Goal: Task Accomplishment & Management: Manage account settings

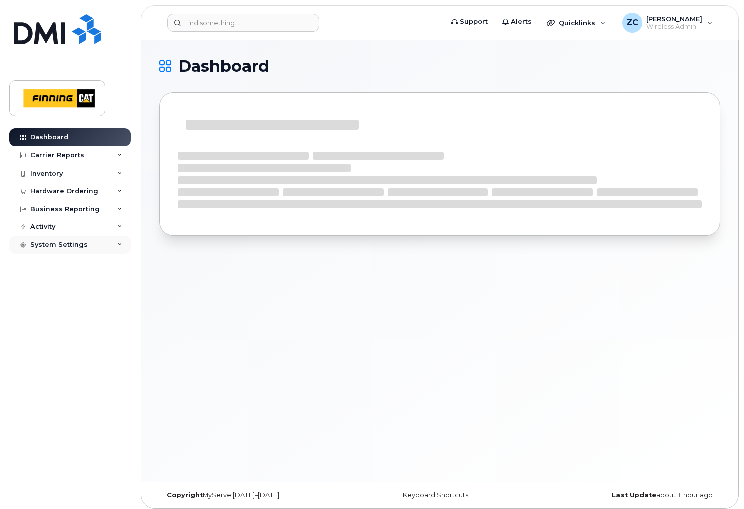
click at [97, 249] on div "System Settings" at bounding box center [69, 245] width 121 height 18
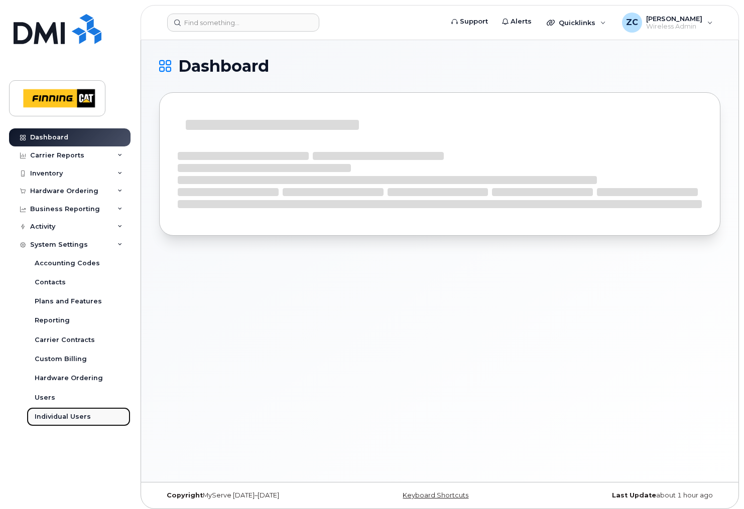
click at [70, 413] on div "Individual Users" at bounding box center [63, 416] width 56 height 9
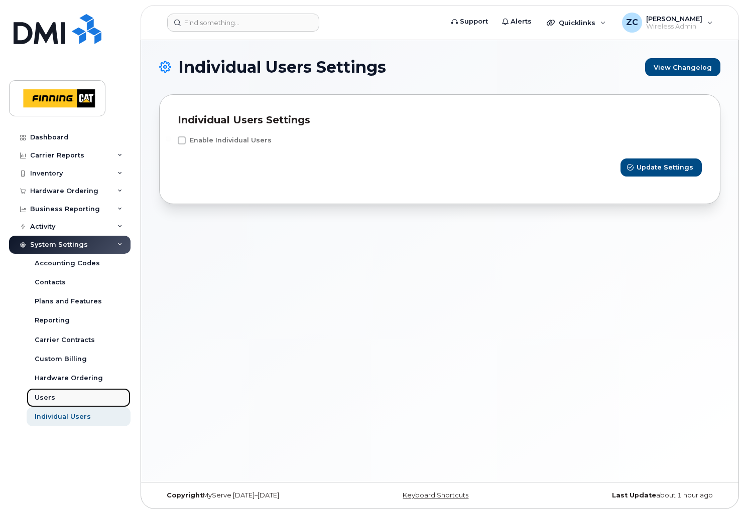
click at [75, 396] on link "Users" at bounding box center [79, 397] width 104 height 19
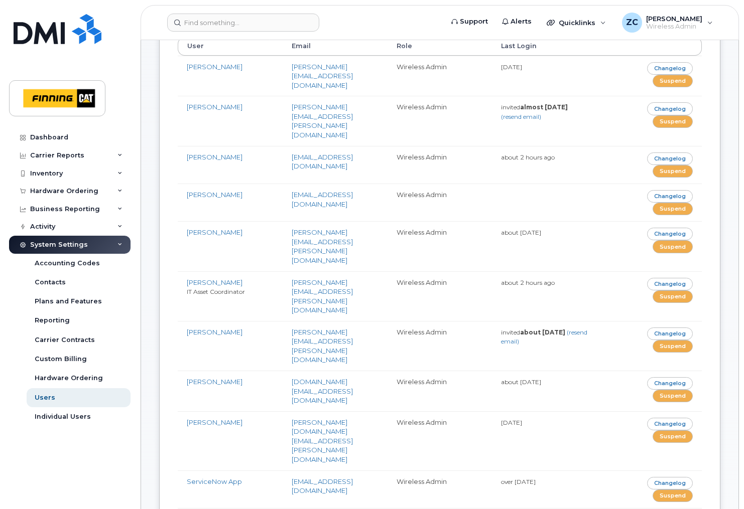
scroll to position [181, 0]
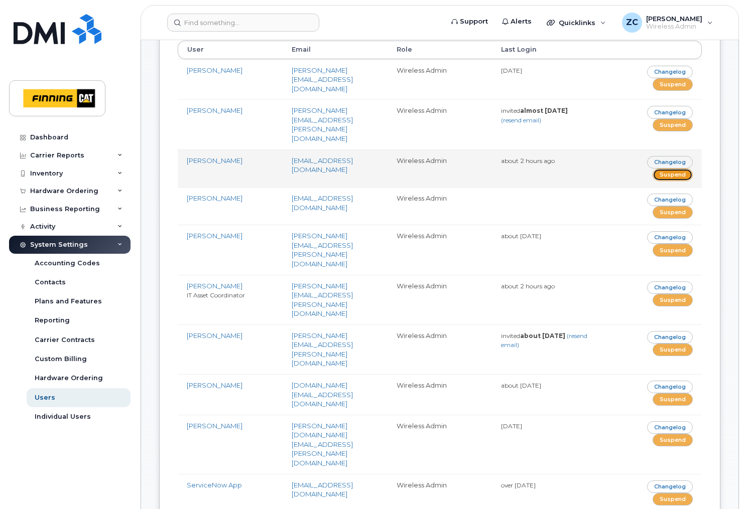
click at [678, 169] on link "Suspend" at bounding box center [672, 175] width 40 height 13
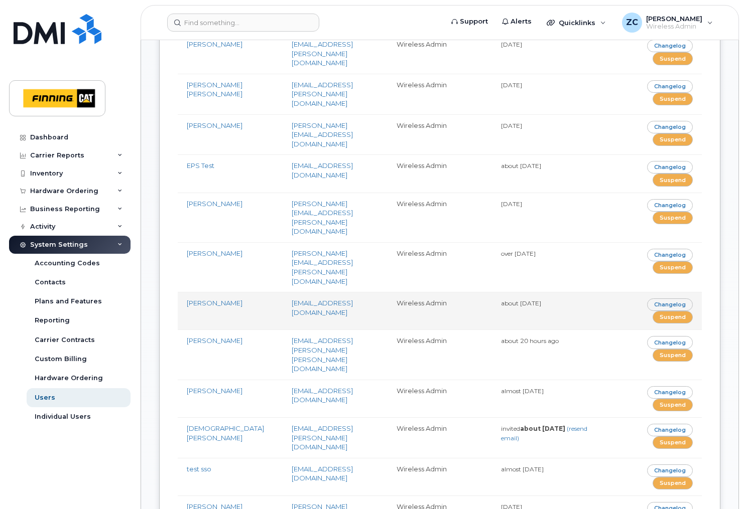
scroll to position [756, 0]
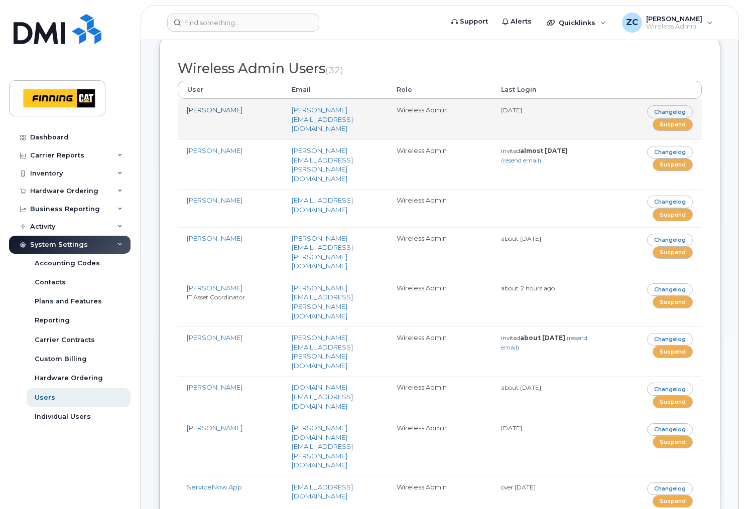
scroll to position [182, 0]
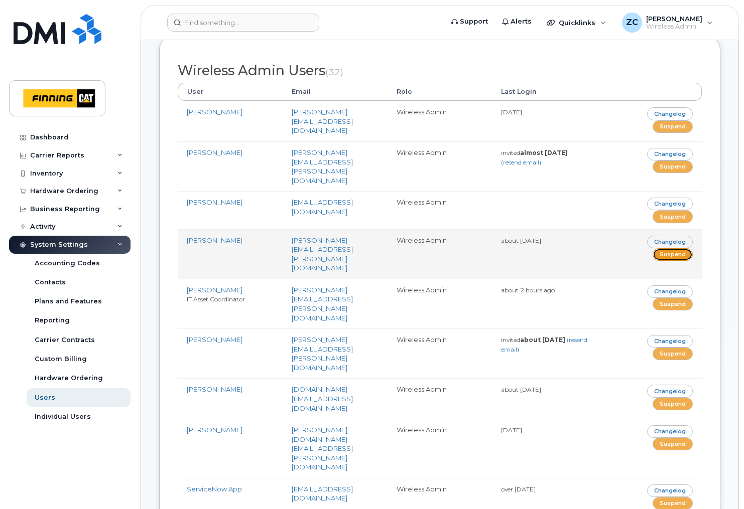
click at [681, 248] on link "Suspend" at bounding box center [672, 254] width 40 height 13
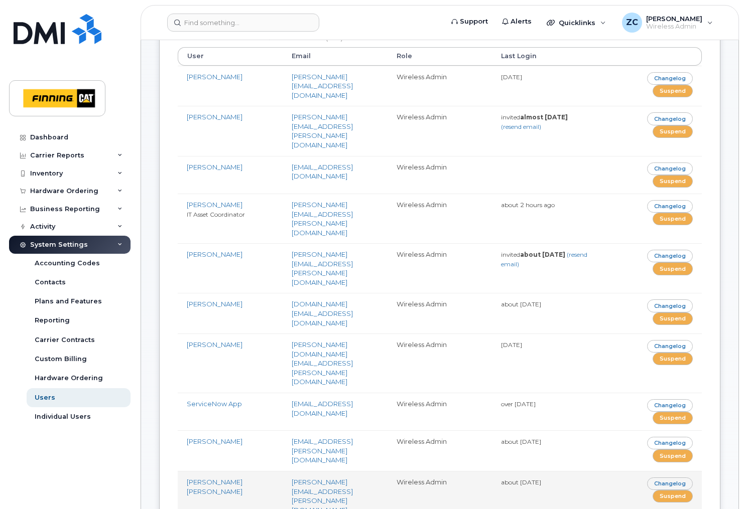
scroll to position [174, 0]
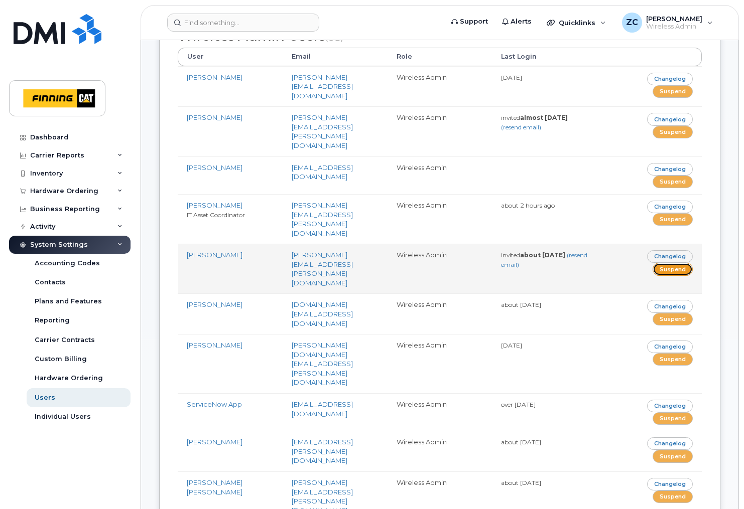
click at [678, 263] on link "Suspend" at bounding box center [672, 269] width 40 height 13
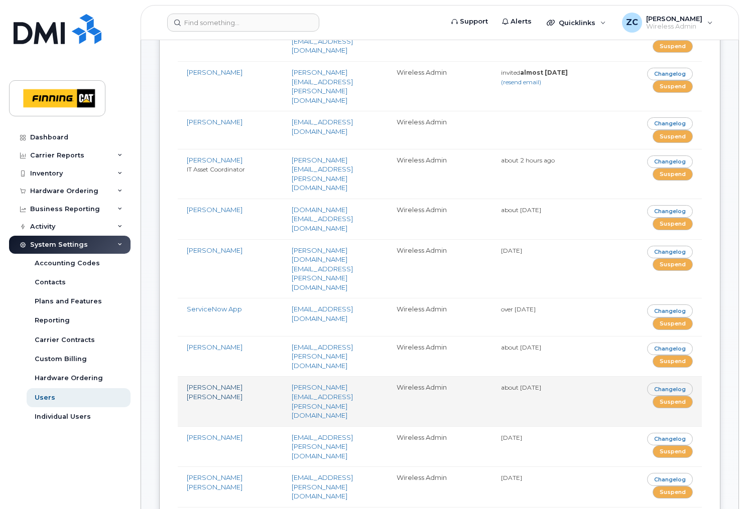
scroll to position [264, 0]
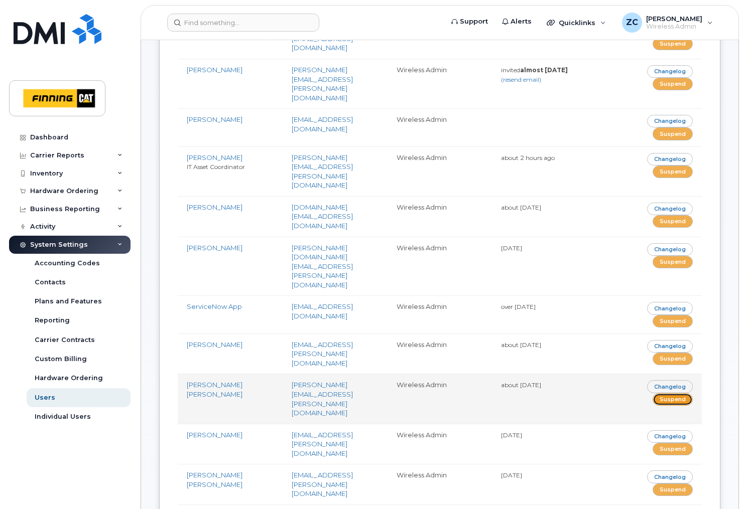
click at [665, 393] on link "Suspend" at bounding box center [672, 399] width 40 height 13
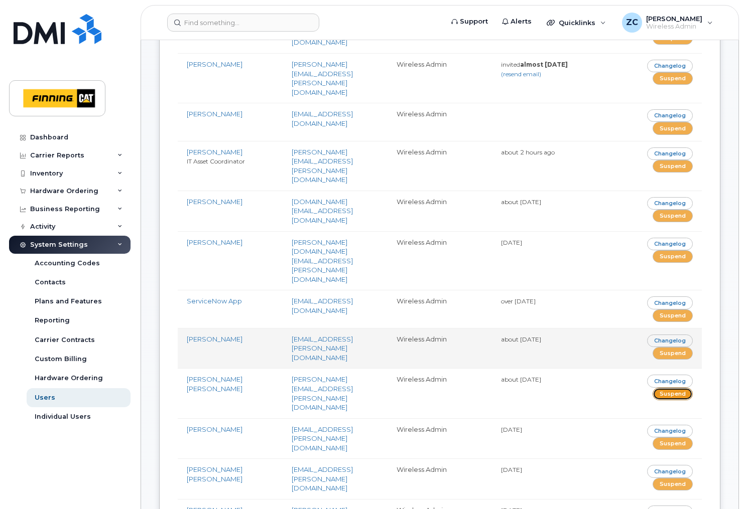
scroll to position [271, 0]
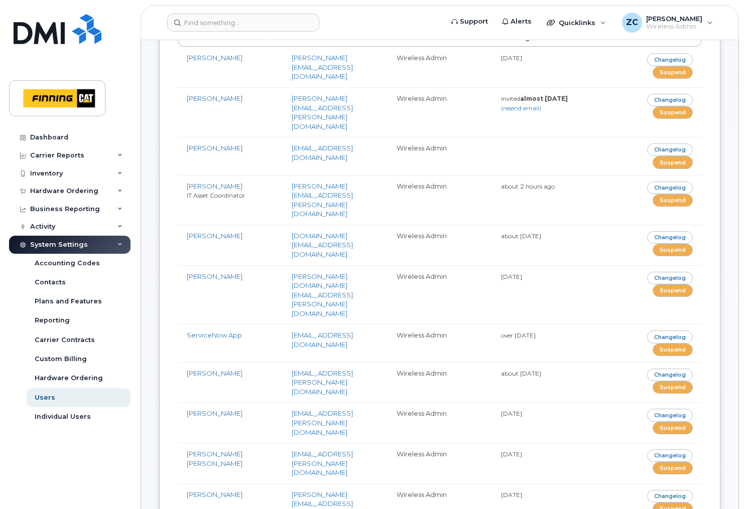
scroll to position [237, 0]
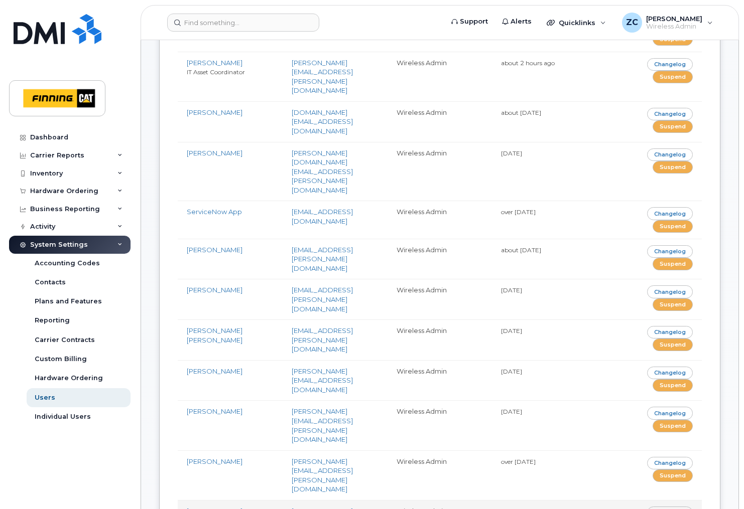
scroll to position [359, 0]
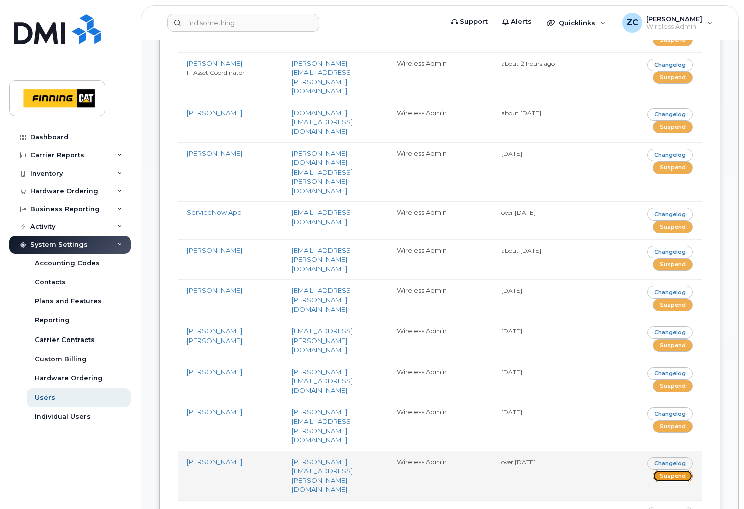
click at [680, 470] on link "Suspend" at bounding box center [672, 476] width 40 height 13
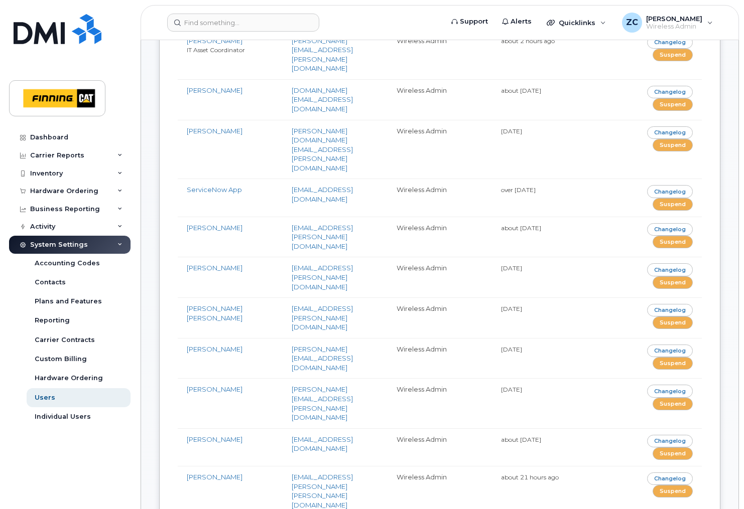
scroll to position [401, 0]
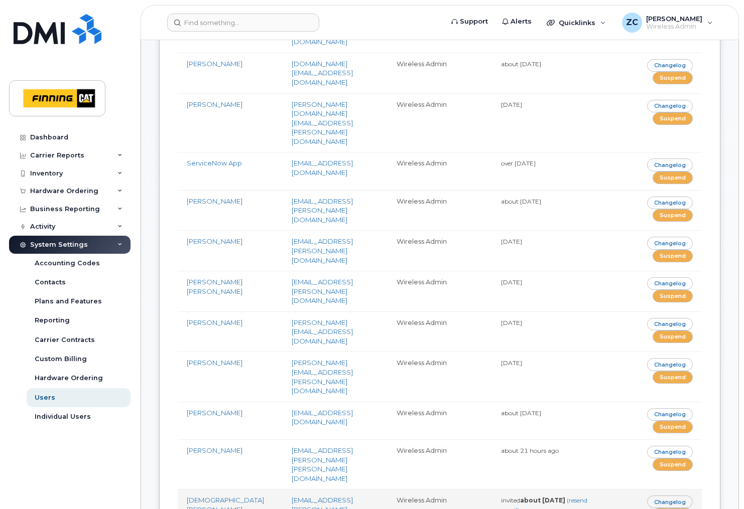
scroll to position [407, 0]
click at [668, 509] on link "Suspend" at bounding box center [672, 515] width 40 height 13
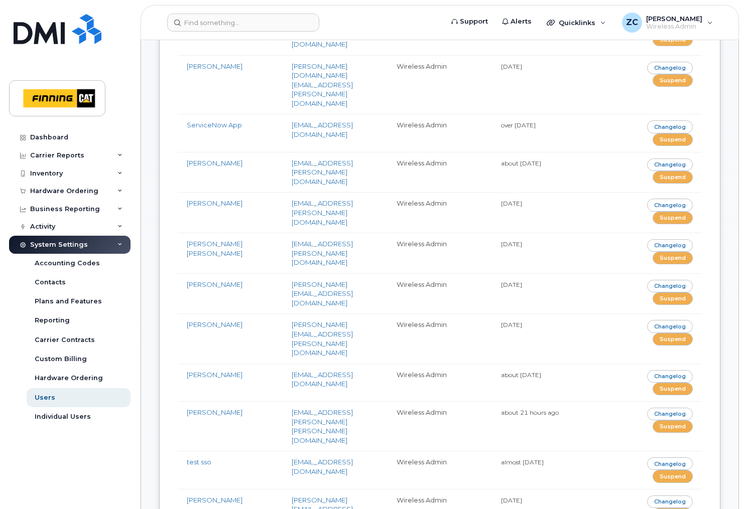
scroll to position [452, 0]
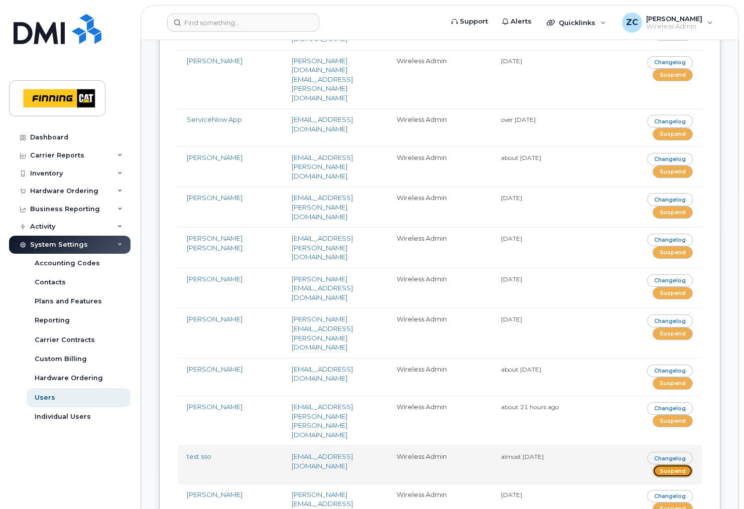
click at [677, 465] on link "Suspend" at bounding box center [672, 471] width 40 height 13
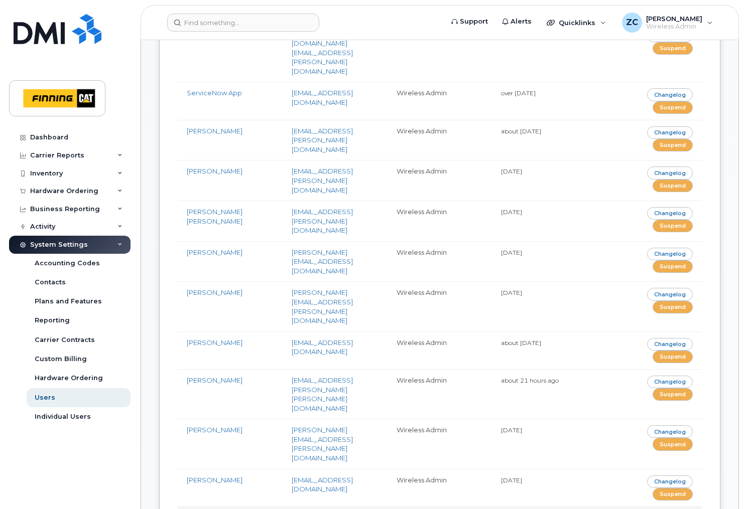
scroll to position [479, 0]
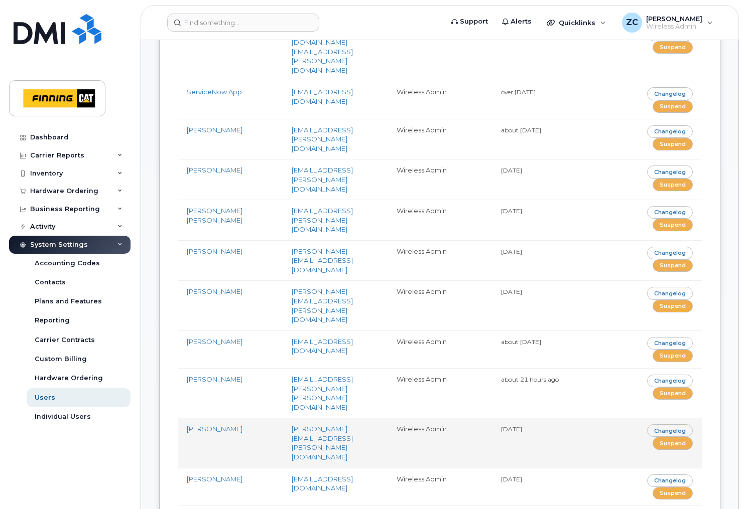
drag, startPoint x: 507, startPoint y: 226, endPoint x: 535, endPoint y: 225, distance: 28.1
click at [522, 425] on small "[DATE]" at bounding box center [511, 429] width 21 height 8
click at [505, 418] on td "[DATE]" at bounding box center [544, 443] width 105 height 50
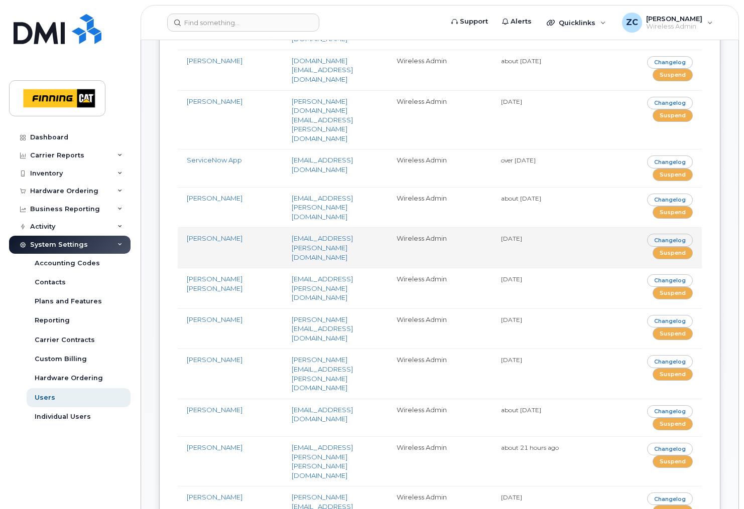
scroll to position [466, 0]
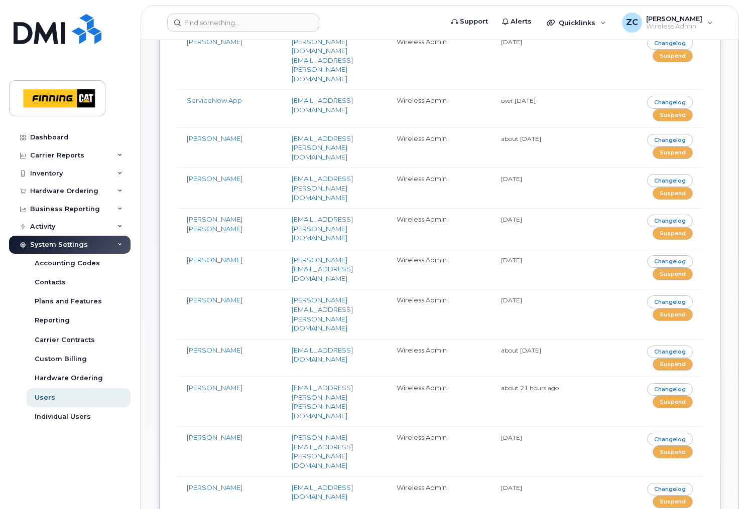
scroll to position [519, 0]
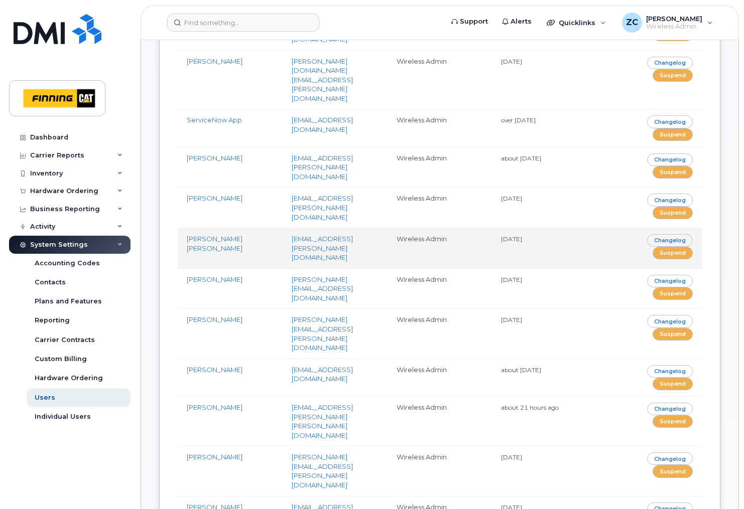
scroll to position [496, 0]
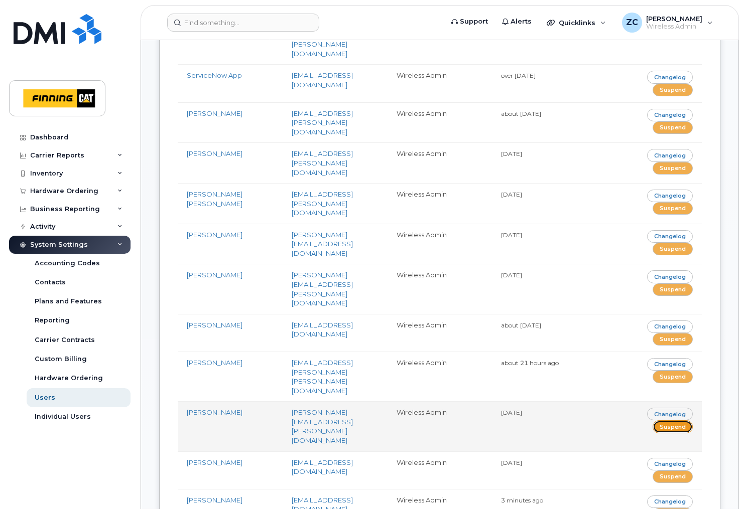
click at [668, 420] on link "Suspend" at bounding box center [672, 426] width 40 height 13
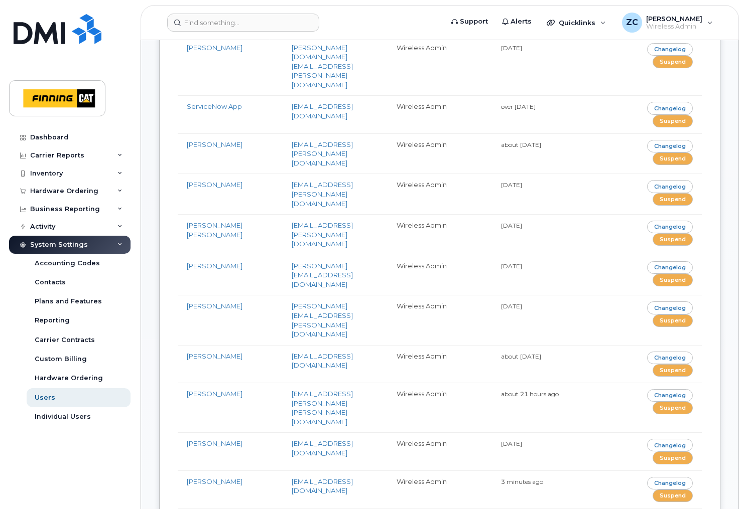
scroll to position [435, 0]
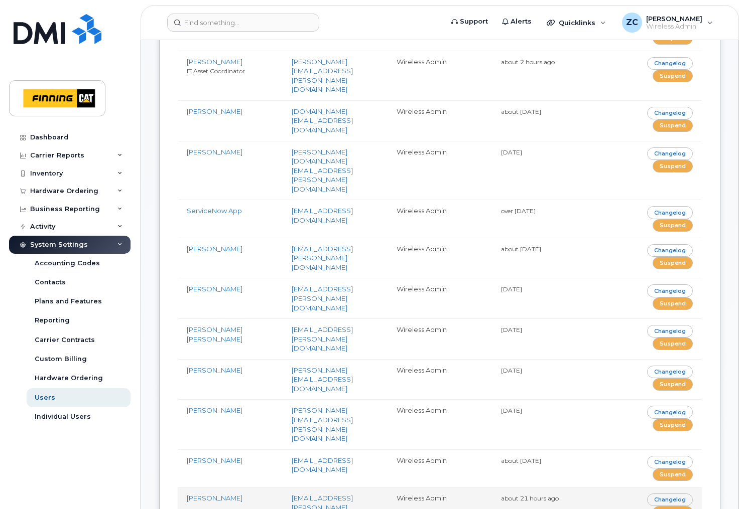
scroll to position [336, 0]
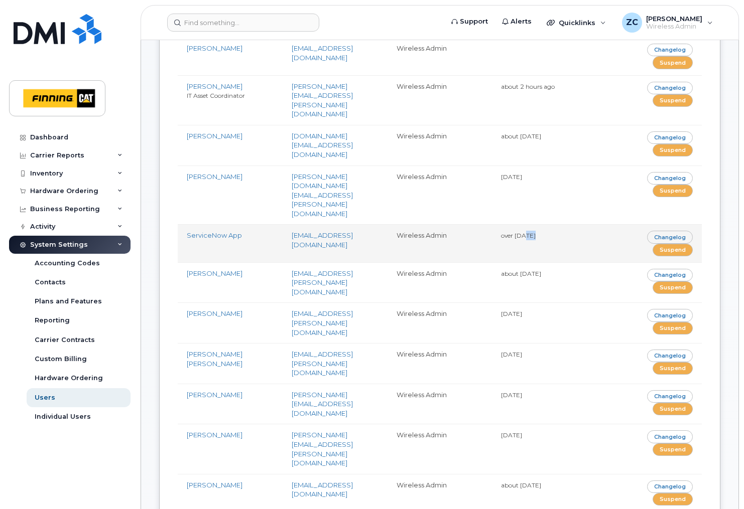
drag, startPoint x: 523, startPoint y: 141, endPoint x: 534, endPoint y: 140, distance: 11.1
click at [534, 232] on small "over [DATE]" at bounding box center [518, 236] width 35 height 8
click at [532, 232] on small "over [DATE]" at bounding box center [518, 236] width 35 height 8
click at [671, 244] on link "Suspend" at bounding box center [672, 250] width 40 height 13
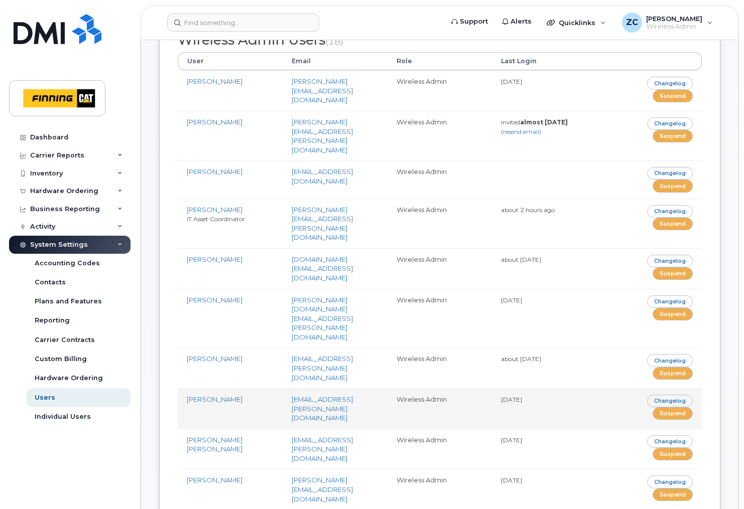
scroll to position [210, 0]
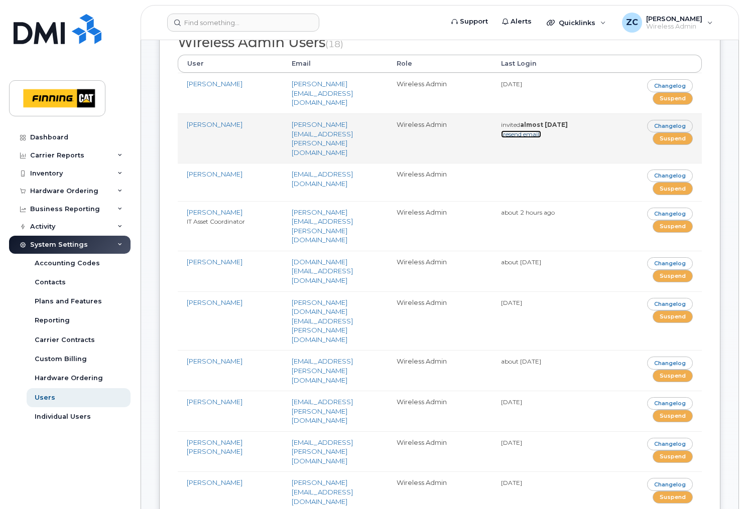
click at [531, 130] on link "(resend email)" at bounding box center [521, 134] width 40 height 8
